Goal: Task Accomplishment & Management: Manage account settings

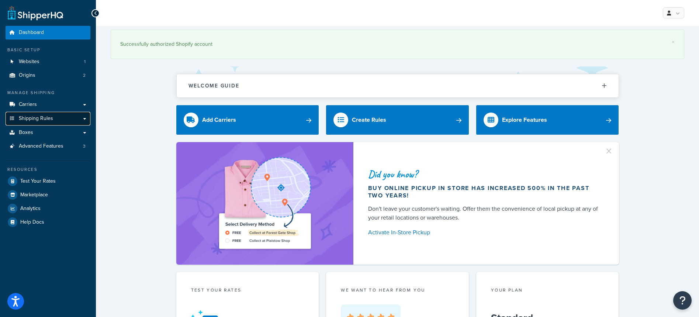
click at [44, 117] on span "Shipping Rules" at bounding box center [36, 119] width 34 height 6
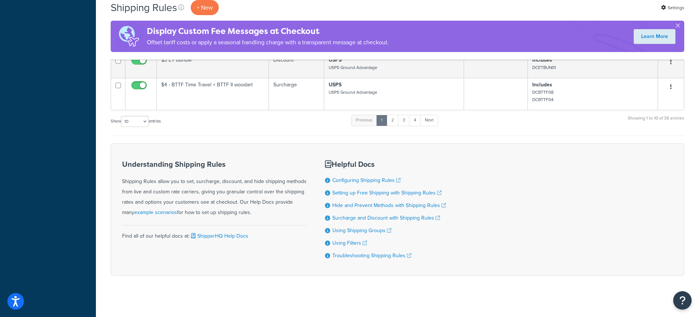
scroll to position [339, 0]
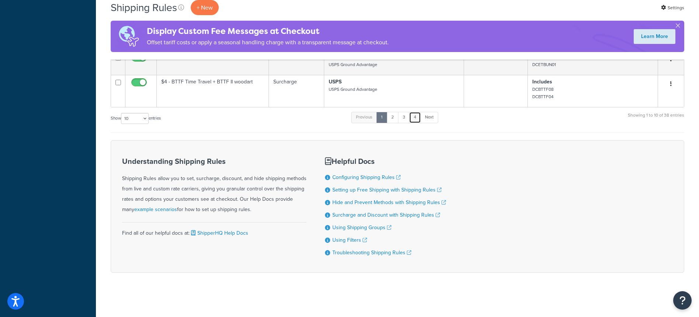
click at [417, 118] on link "4" at bounding box center [415, 117] width 12 height 11
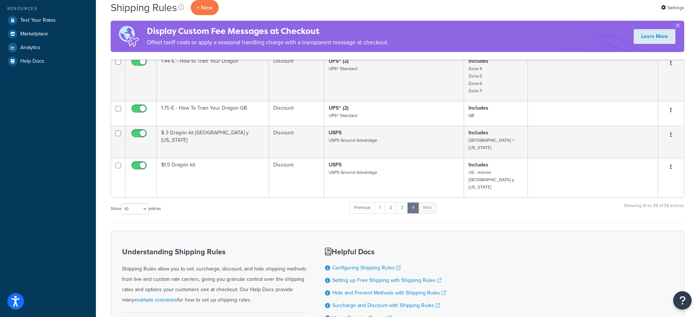
scroll to position [225, 0]
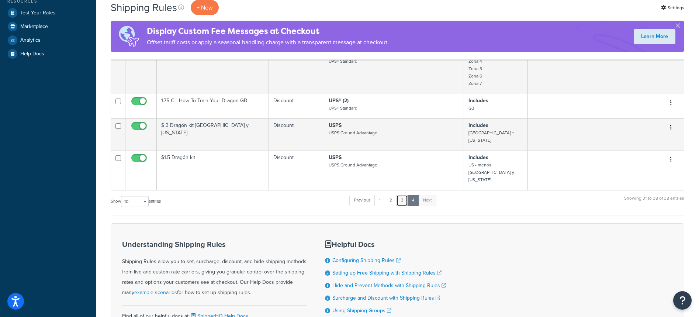
click at [405, 195] on link "3" at bounding box center [402, 200] width 12 height 11
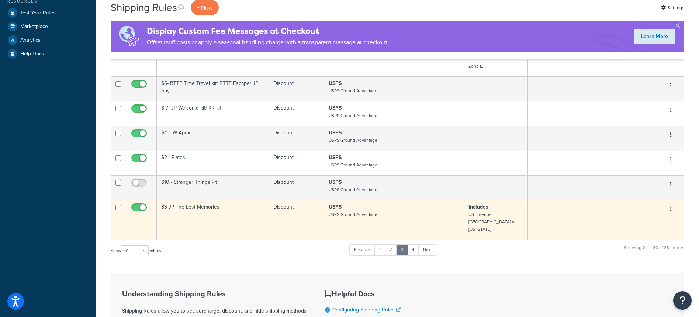
click at [673, 213] on button "button" at bounding box center [671, 209] width 10 height 12
click at [646, 226] on link "Edit" at bounding box center [647, 223] width 58 height 15
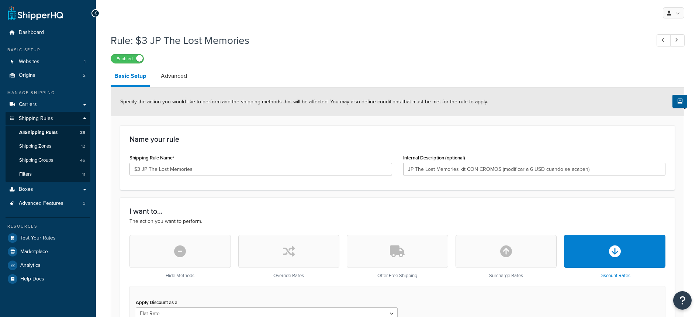
select select "ITEM"
click at [139, 168] on input "$3 JP The Lost Memories" at bounding box center [261, 169] width 263 height 13
type input "$5 JP The Lost Memories"
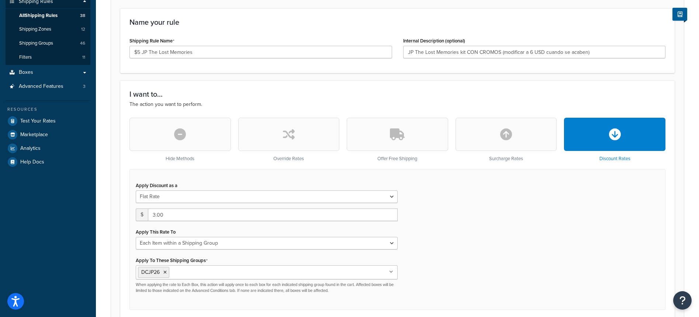
scroll to position [138, 0]
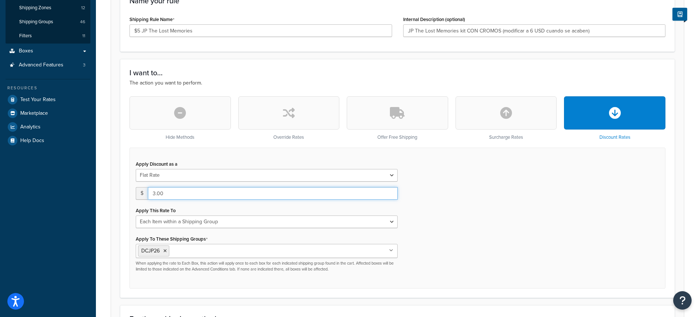
drag, startPoint x: 172, startPoint y: 193, endPoint x: 141, endPoint y: 189, distance: 31.3
click at [141, 189] on div "$ 3.00" at bounding box center [267, 193] width 262 height 13
type input "5"
click at [112, 175] on form "Specify the action you would like to perform and the shipping methods that will…" at bounding box center [397, 272] width 573 height 646
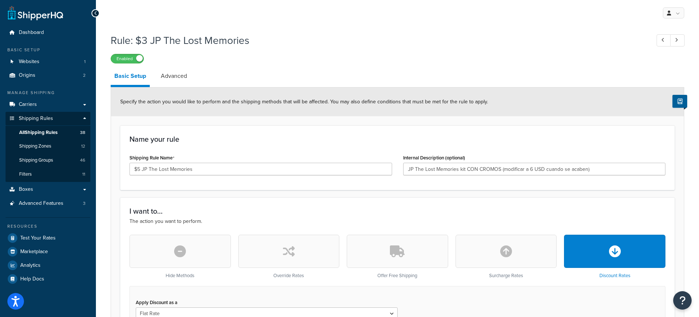
scroll to position [453, 0]
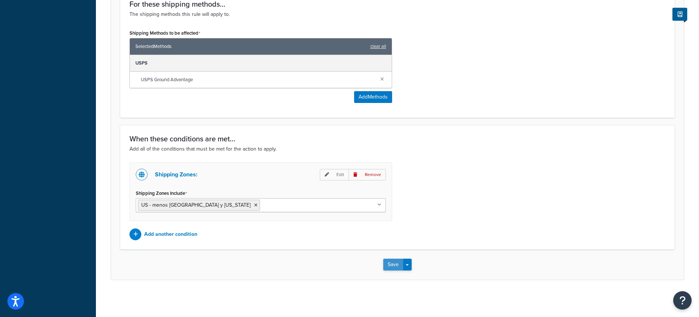
click at [394, 264] on button "Save" at bounding box center [393, 265] width 20 height 12
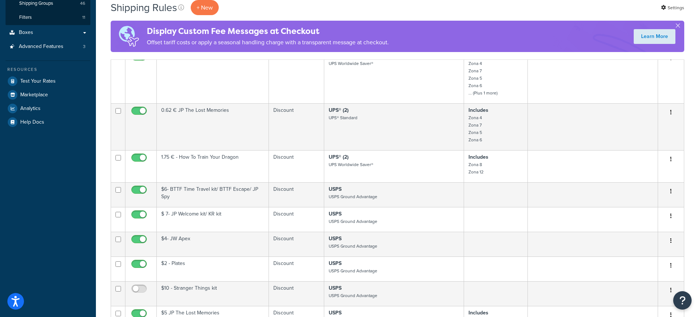
scroll to position [363, 0]
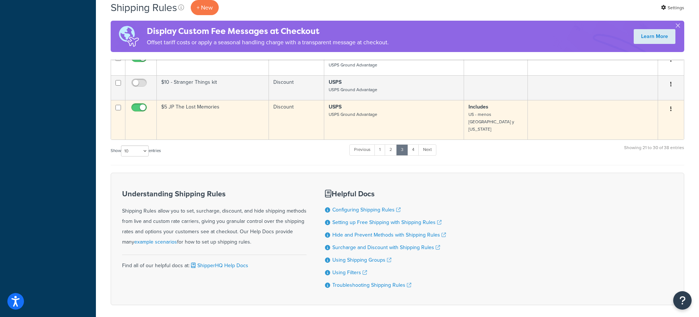
click at [671, 111] on icon "button" at bounding box center [671, 108] width 1 height 5
click at [648, 128] on link "Edit" at bounding box center [647, 123] width 58 height 15
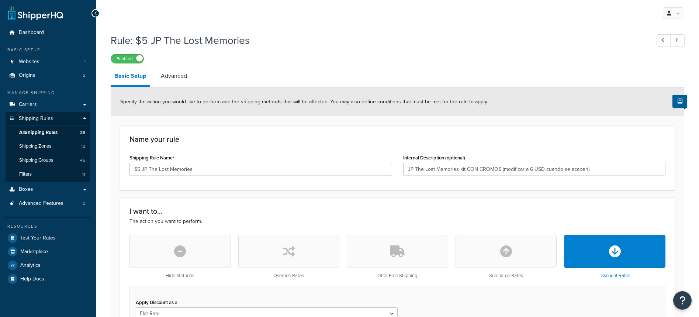
select select "ITEM"
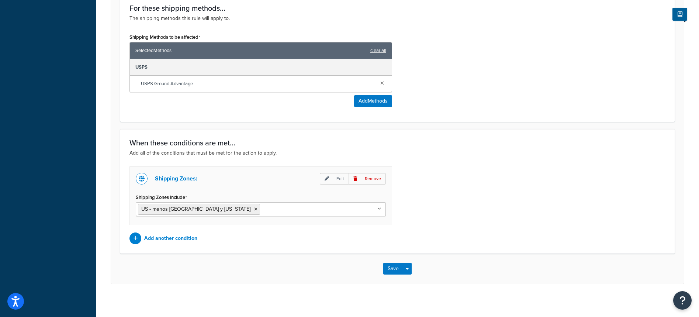
scroll to position [453, 0]
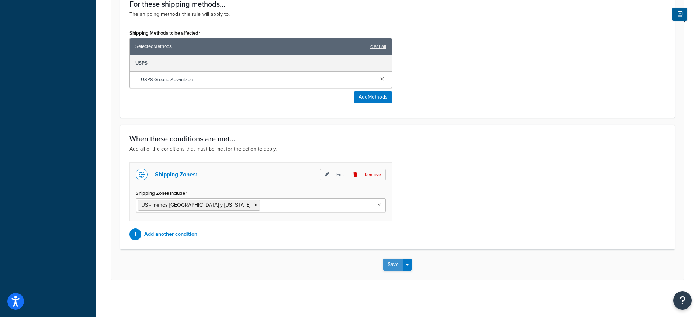
click at [387, 264] on button "Save" at bounding box center [393, 265] width 20 height 12
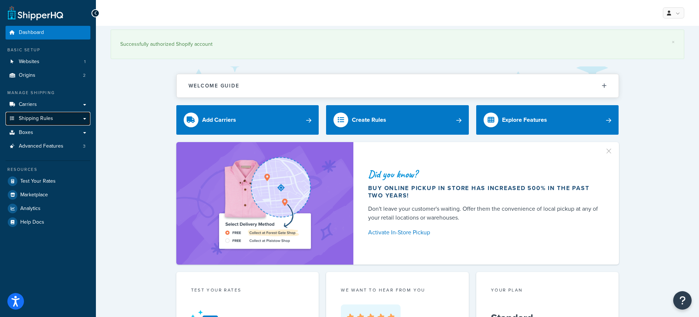
click at [53, 120] on link "Shipping Rules" at bounding box center [48, 119] width 85 height 14
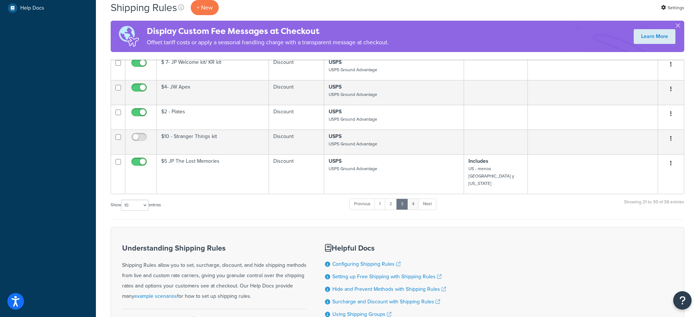
scroll to position [272, 0]
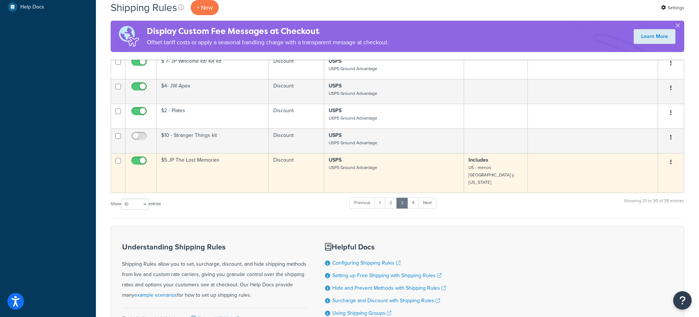
click at [671, 165] on icon "button" at bounding box center [671, 161] width 1 height 5
click at [644, 181] on link "Edit" at bounding box center [647, 176] width 58 height 15
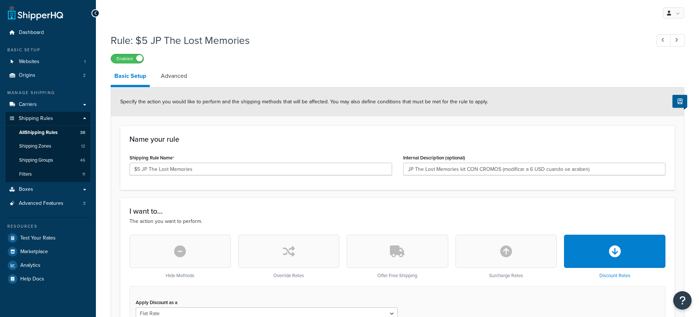
select select "ITEM"
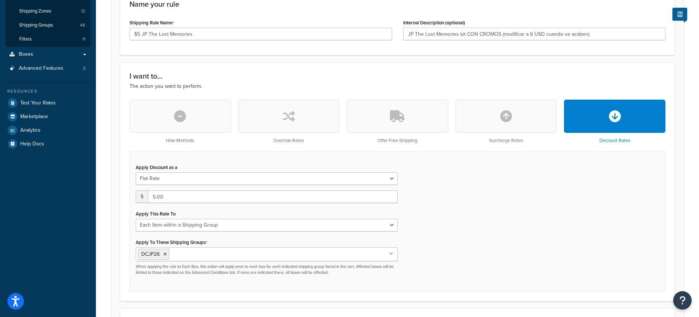
scroll to position [135, 0]
drag, startPoint x: 185, startPoint y: 197, endPoint x: 121, endPoint y: 194, distance: 63.6
click at [121, 194] on div "I want to... The action you want to perform. Hide Methods Override Rates Offer …" at bounding box center [397, 181] width 555 height 239
type input "3"
click at [123, 178] on div "I want to... The action you want to perform. Hide Methods Override Rates Offer …" at bounding box center [397, 181] width 555 height 239
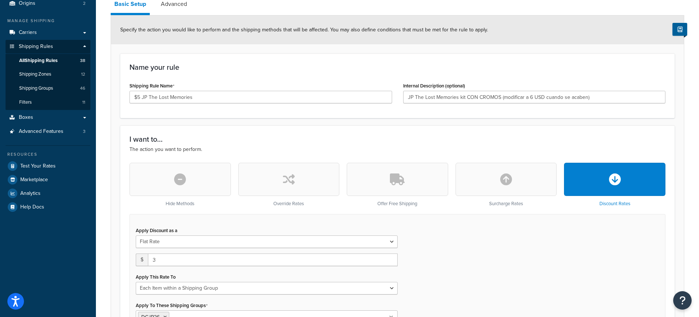
scroll to position [72, 0]
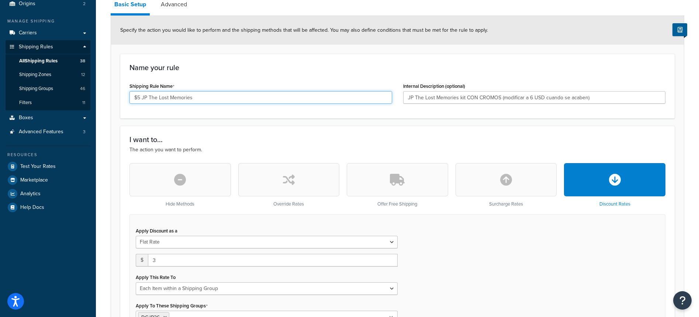
click at [140, 98] on input "$5 JP The Lost Memories" at bounding box center [261, 97] width 263 height 13
type input "$3 JP The Lost Memories"
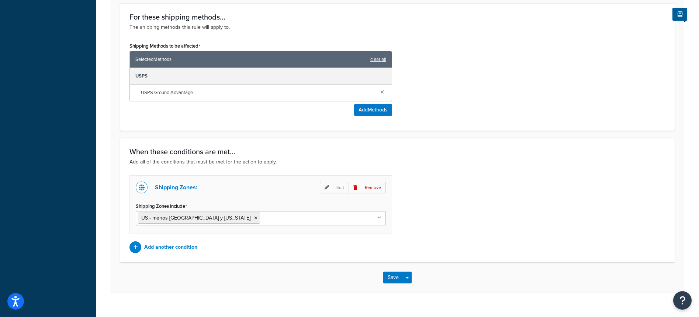
scroll to position [450, 0]
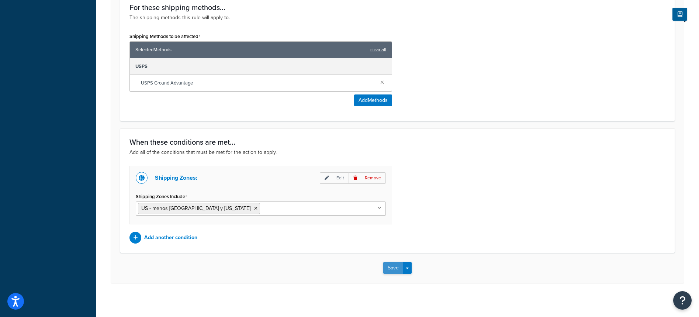
click at [392, 266] on button "Save" at bounding box center [393, 268] width 20 height 12
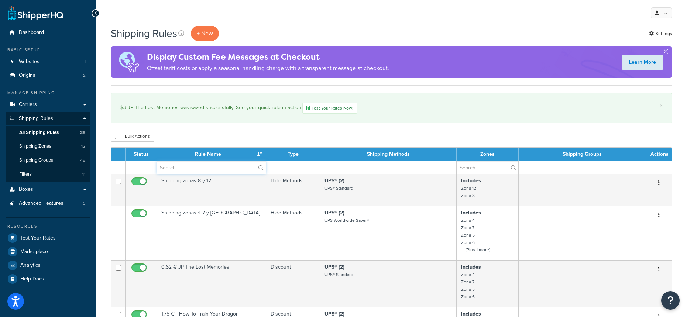
click at [193, 166] on input "text" at bounding box center [211, 167] width 109 height 13
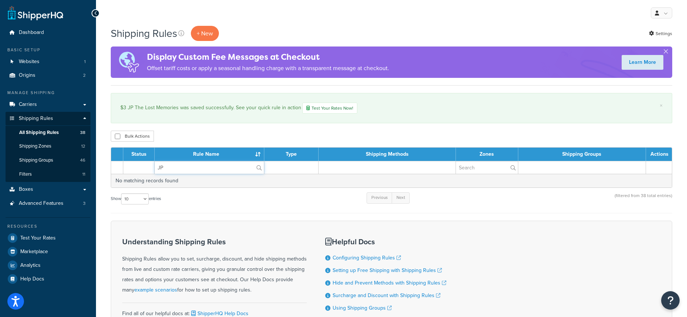
type input "J"
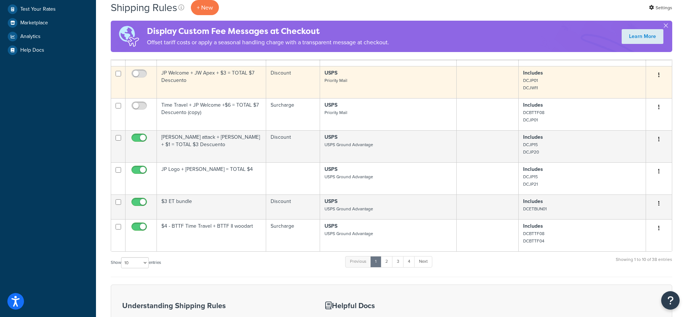
scroll to position [230, 0]
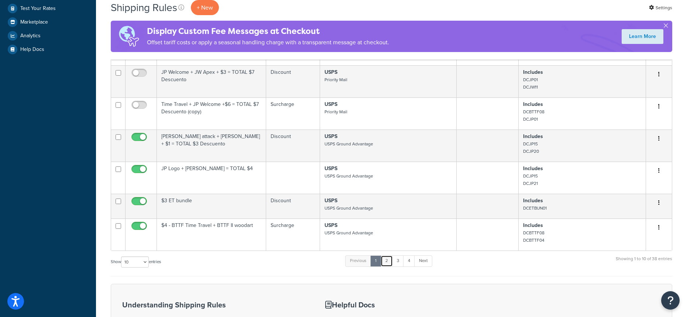
click at [388, 266] on link "2" at bounding box center [387, 260] width 12 height 11
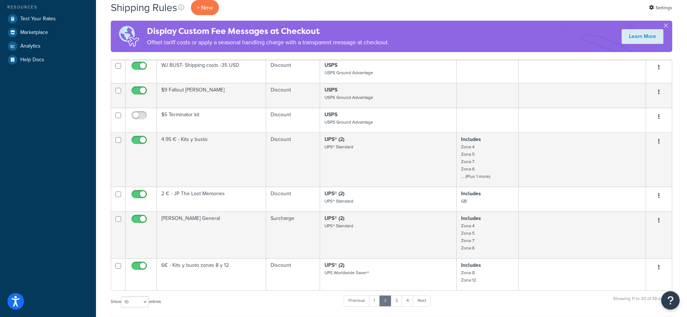
scroll to position [228, 0]
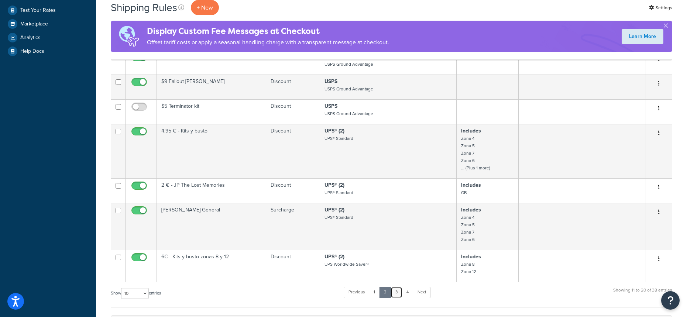
click at [398, 298] on link "3" at bounding box center [396, 292] width 12 height 11
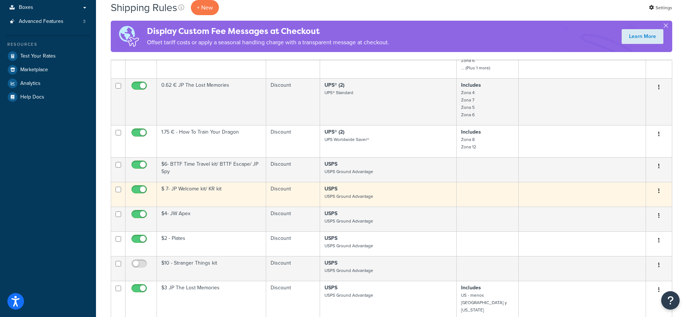
scroll to position [207, 0]
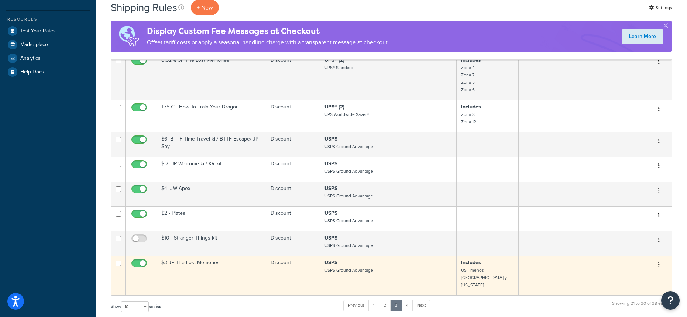
click at [659, 267] on icon "button" at bounding box center [658, 264] width 1 height 5
click at [634, 281] on link "Edit" at bounding box center [634, 278] width 58 height 15
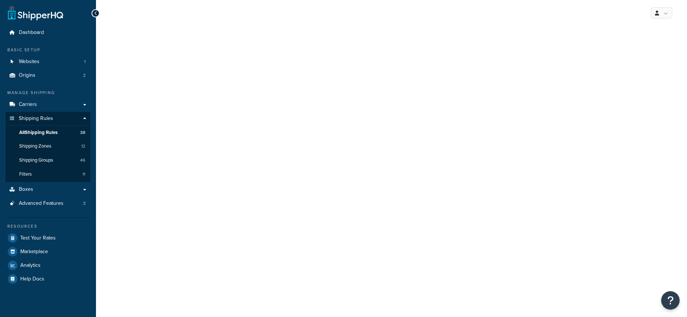
select select "ITEM"
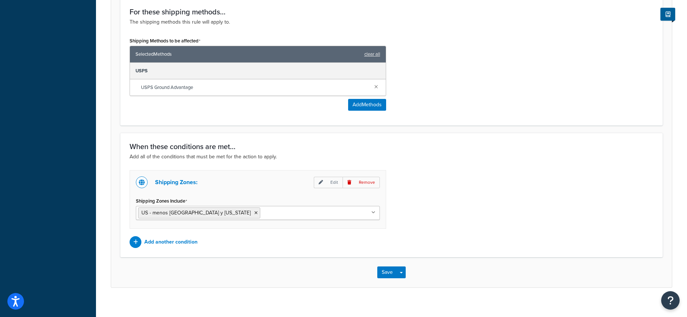
scroll to position [453, 0]
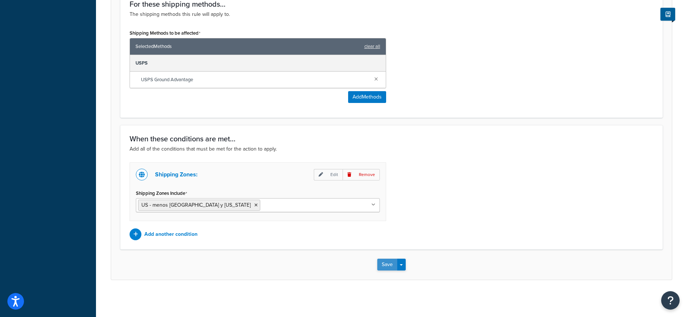
click at [390, 265] on button "Save" at bounding box center [387, 265] width 20 height 12
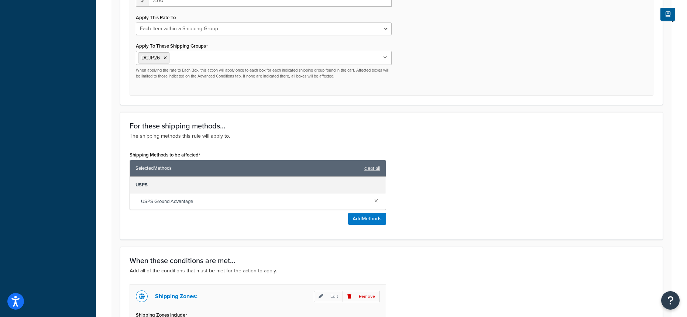
scroll to position [332, 0]
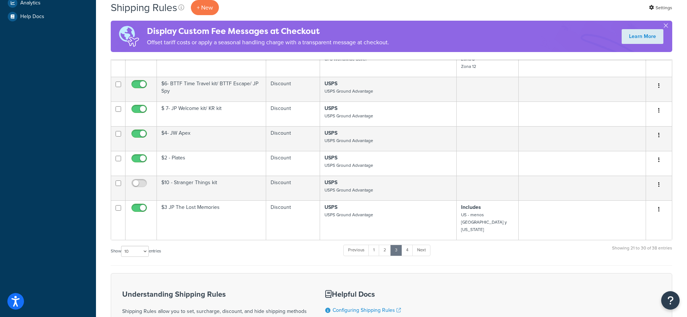
scroll to position [273, 0]
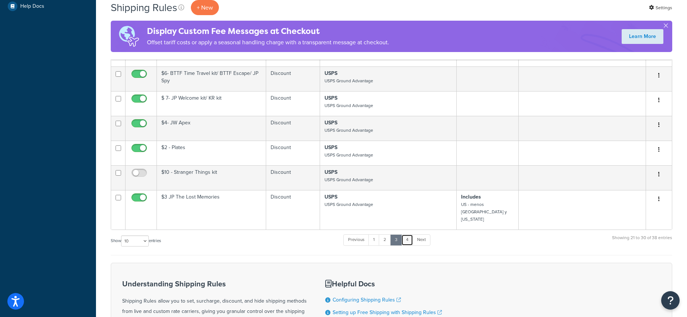
click at [410, 234] on link "4" at bounding box center [407, 239] width 12 height 11
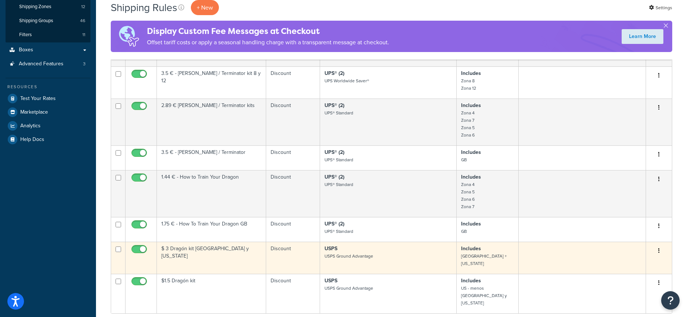
scroll to position [140, 0]
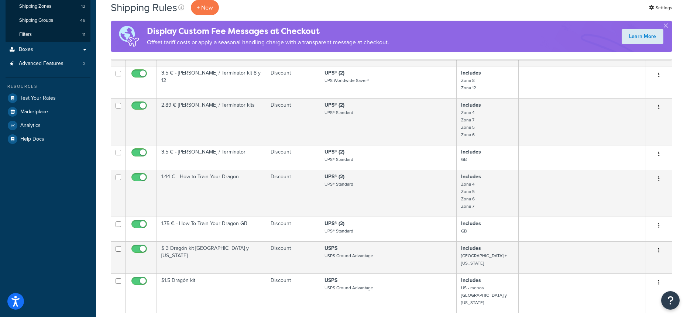
click at [395, 317] on link "3" at bounding box center [396, 323] width 12 height 11
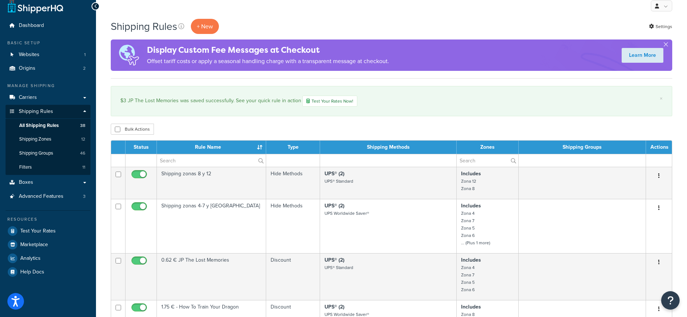
scroll to position [0, 0]
